Goal: Contribute content

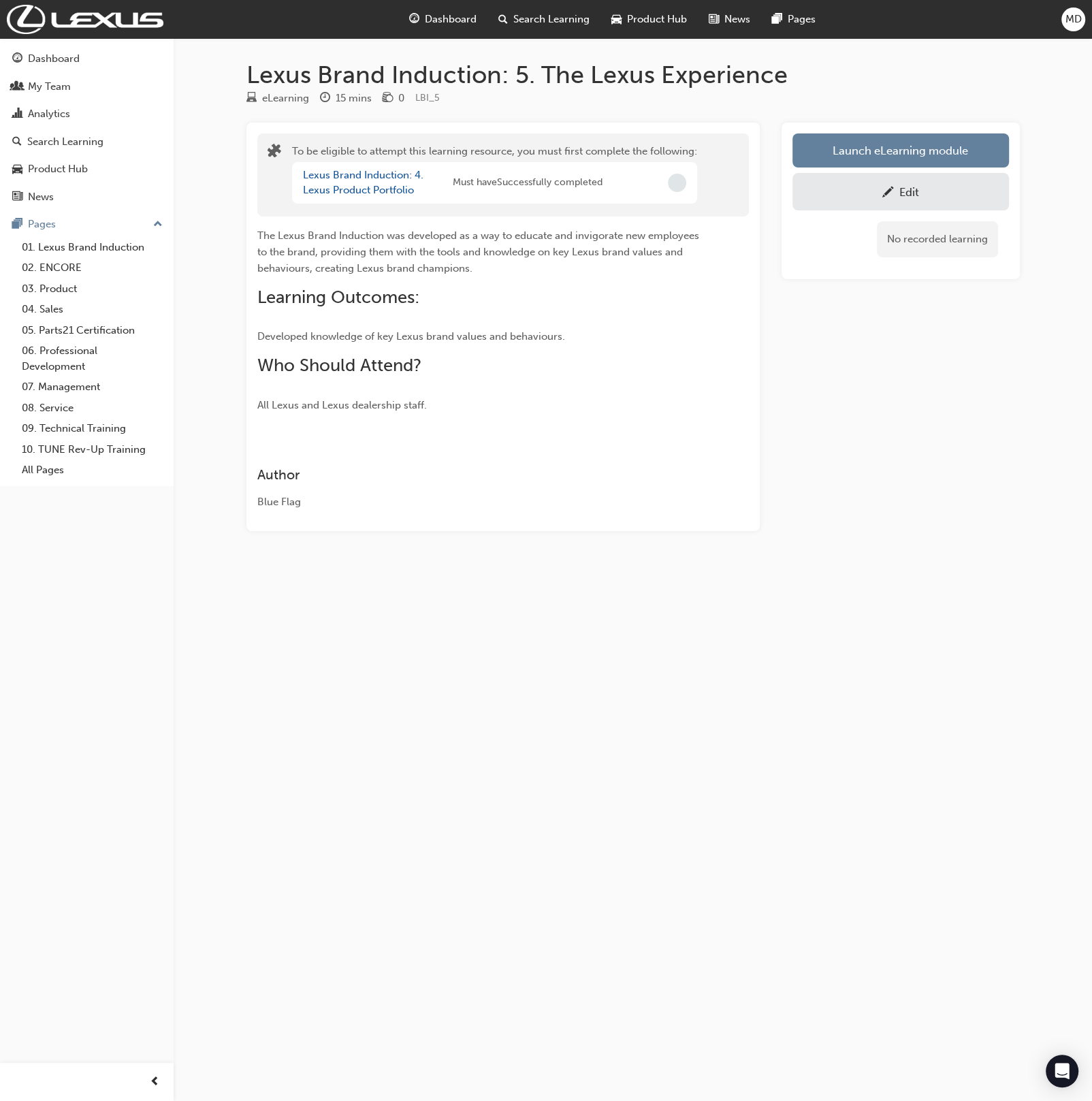
click at [907, 198] on div "Edit" at bounding box center [909, 192] width 20 height 14
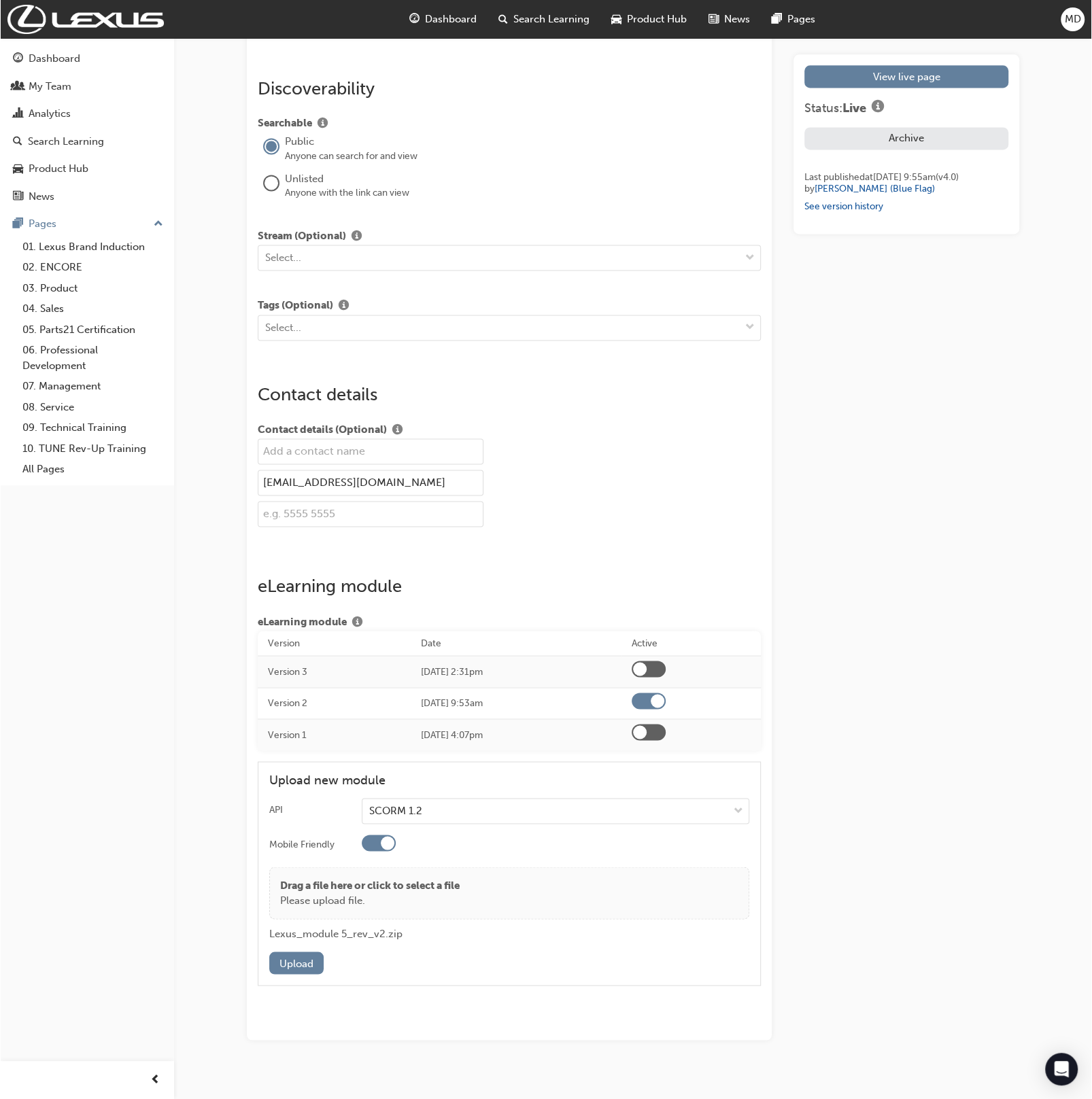
scroll to position [1584, 0]
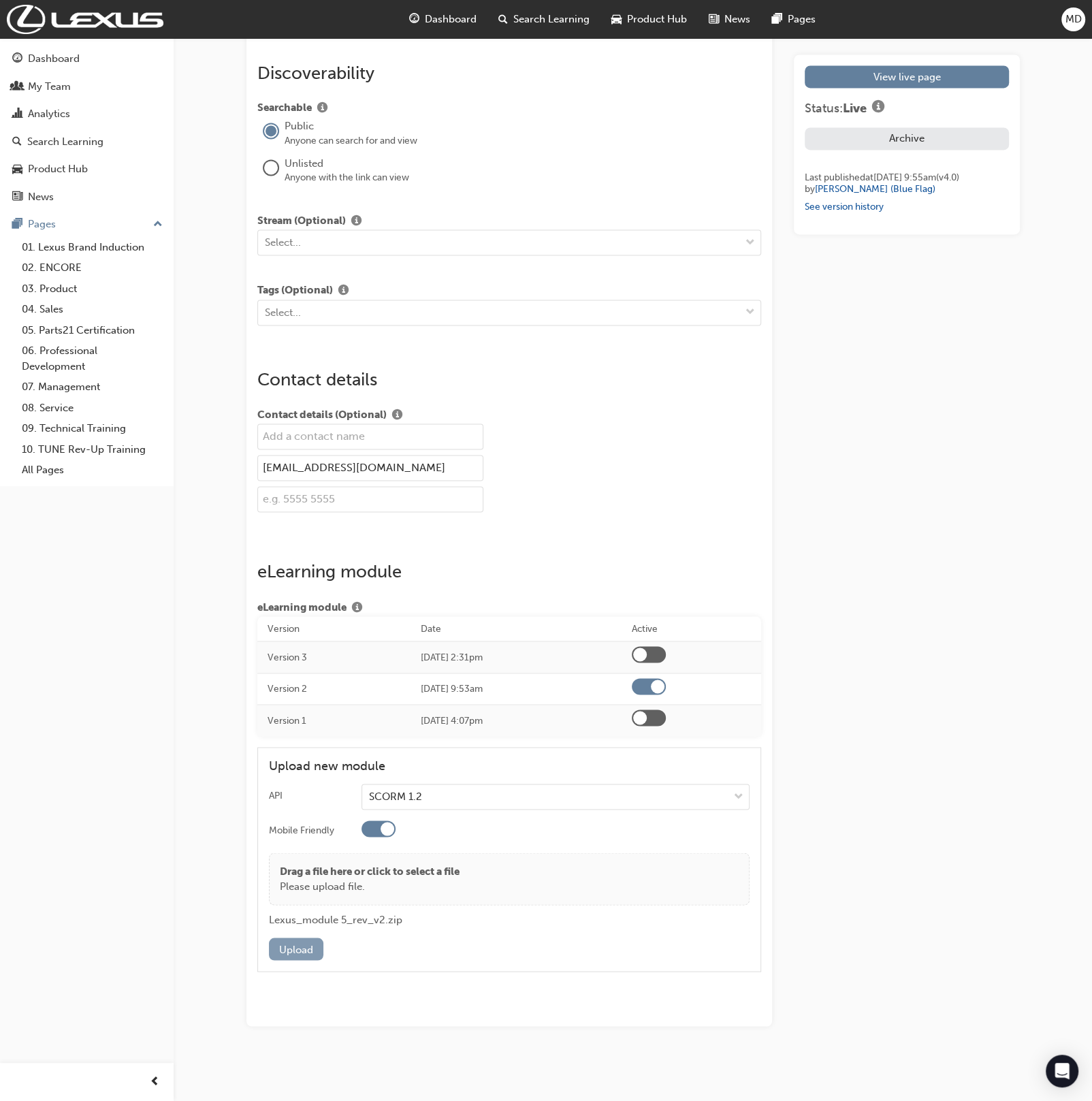
click at [309, 951] on button "Upload" at bounding box center [296, 949] width 54 height 23
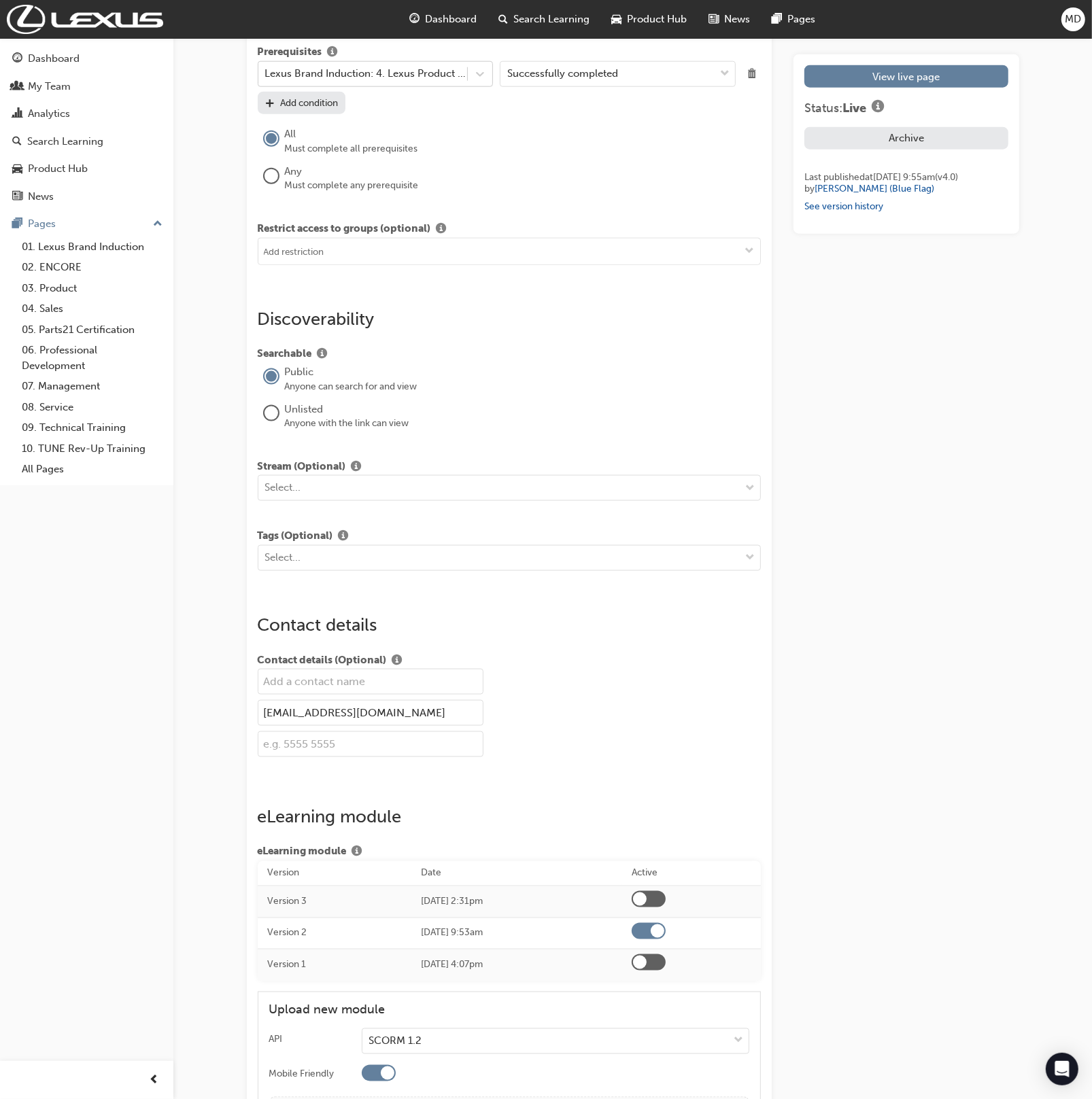
scroll to position [1598, 0]
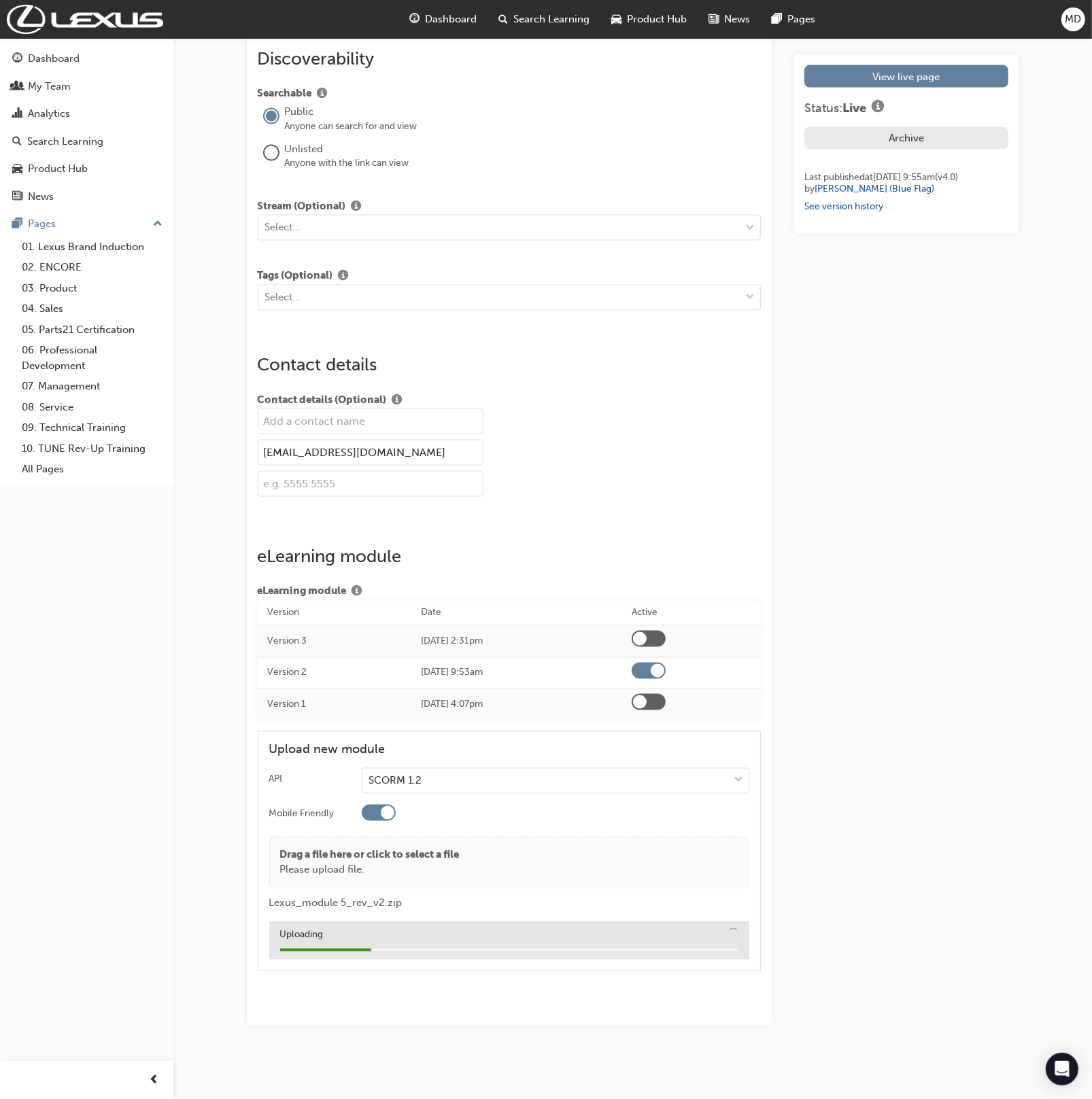
click at [646, 638] on div at bounding box center [639, 638] width 14 height 14
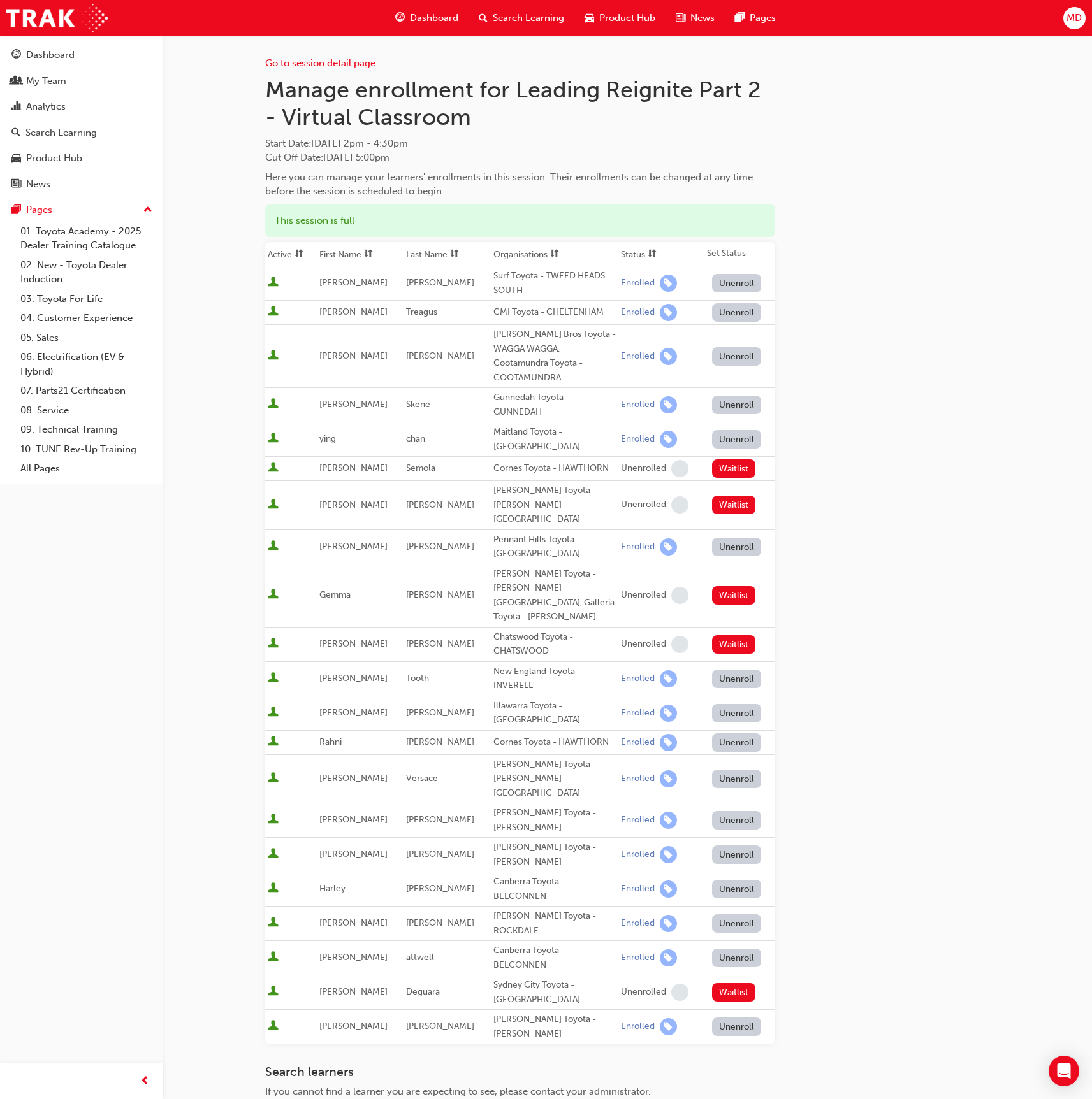
scroll to position [153, 0]
